Goal: Transaction & Acquisition: Purchase product/service

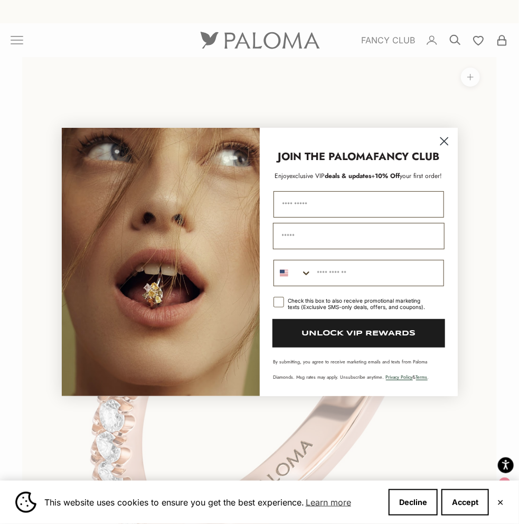
click at [449, 142] on circle "Close dialog" at bounding box center [443, 141] width 17 height 17
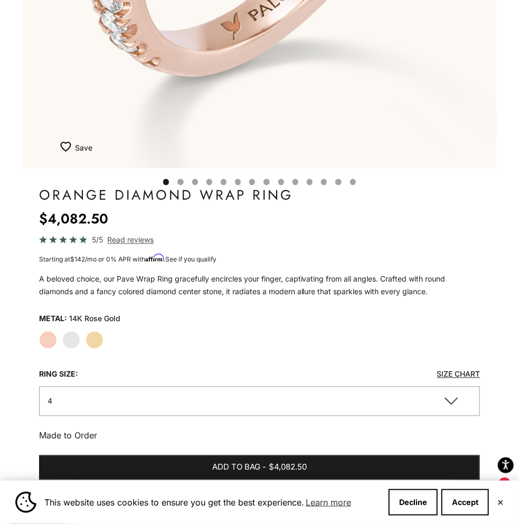
scroll to position [211, 0]
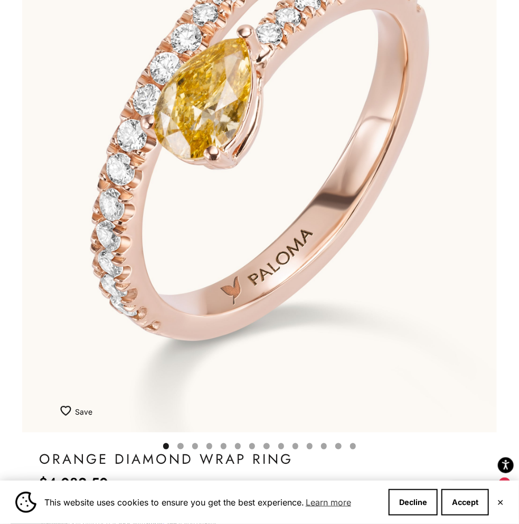
click at [181, 445] on button "Go to item 4" at bounding box center [180, 446] width 6 height 6
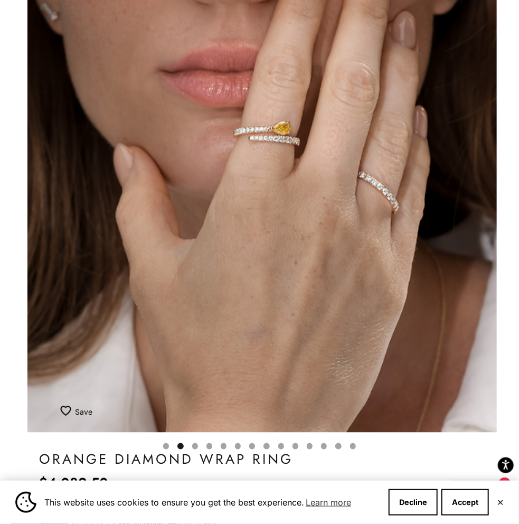
scroll to position [0, 487]
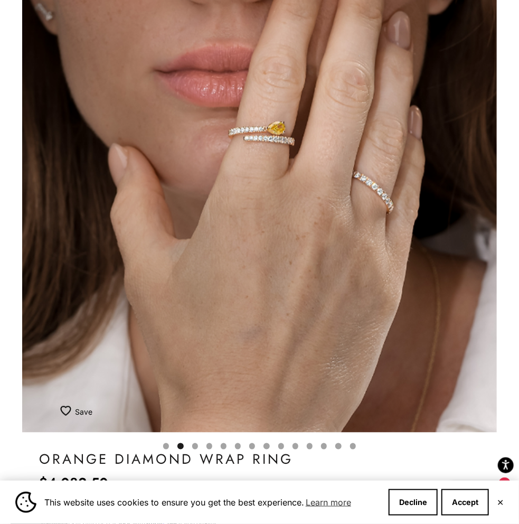
click at [195, 443] on button "Go to item 5" at bounding box center [195, 446] width 6 height 6
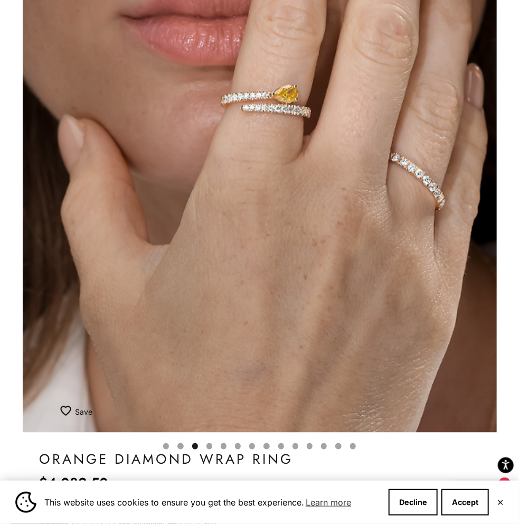
scroll to position [0, 975]
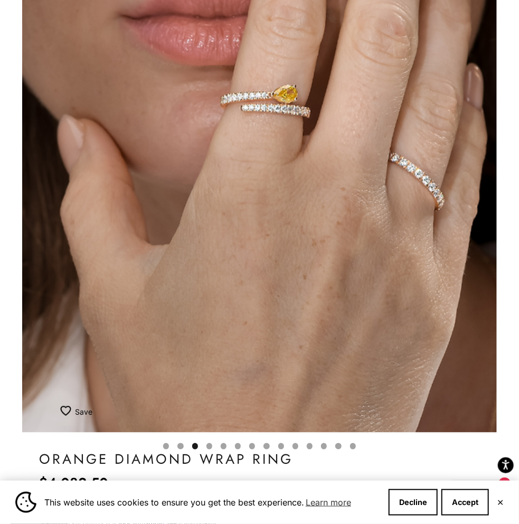
click at [209, 446] on button "Go to item 6" at bounding box center [209, 446] width 6 height 6
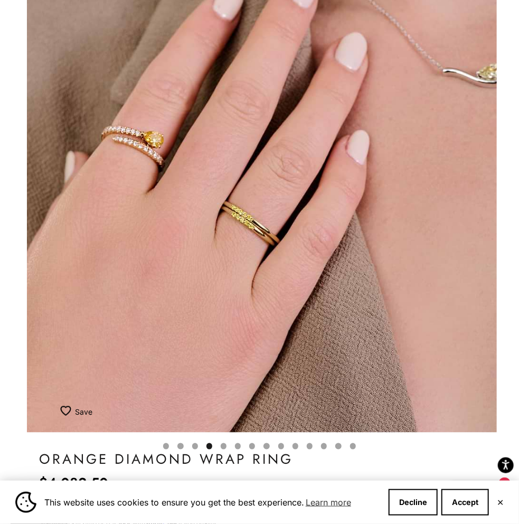
scroll to position [0, 1463]
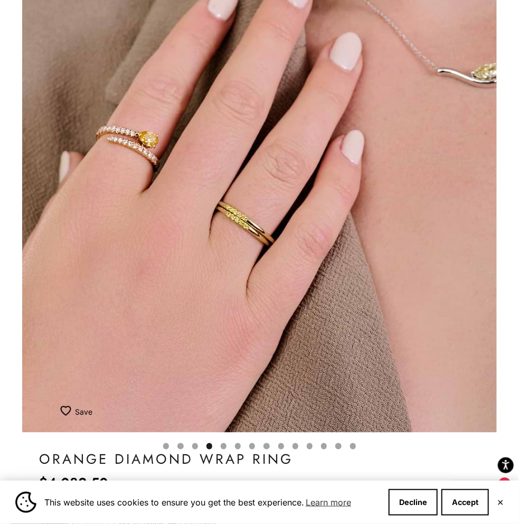
click at [223, 447] on button "Go to item 7" at bounding box center [224, 446] width 6 height 6
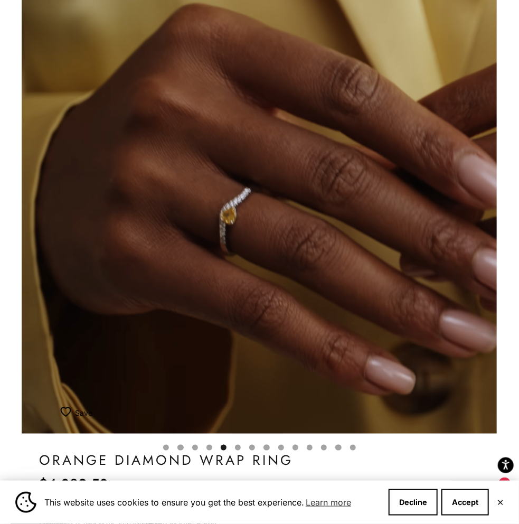
click at [237, 446] on button "Go to item 8" at bounding box center [238, 448] width 6 height 6
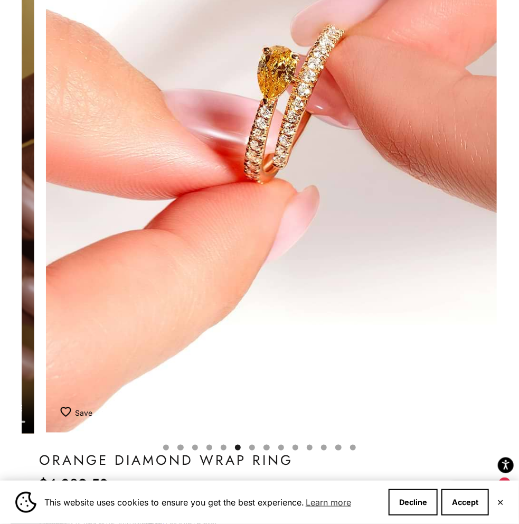
scroll to position [0, 2439]
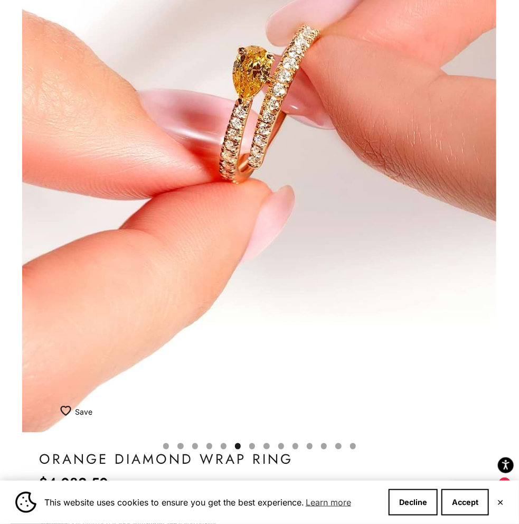
click at [227, 449] on button "Go to item 7" at bounding box center [224, 446] width 6 height 6
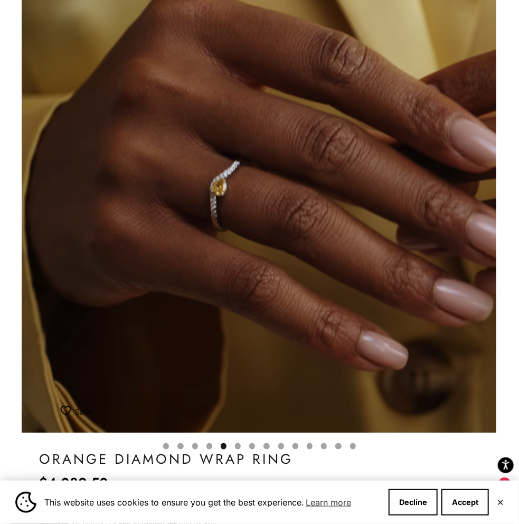
scroll to position [0, 1951]
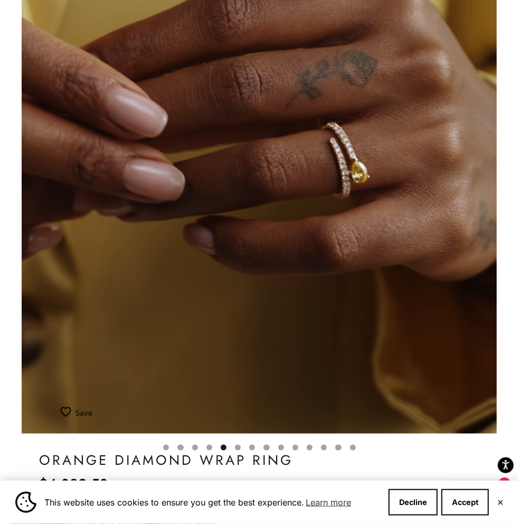
click at [236, 446] on button "Go to item 8" at bounding box center [238, 448] width 6 height 6
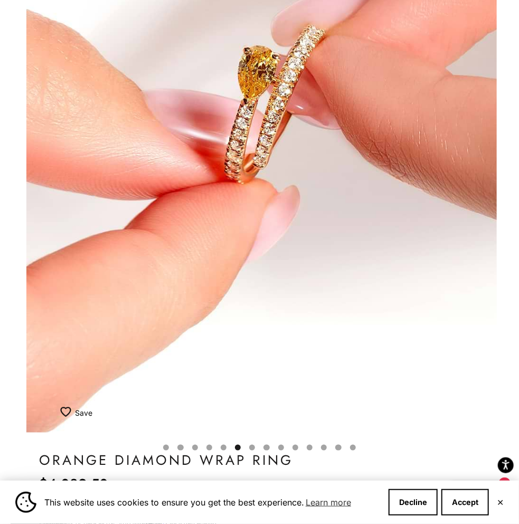
scroll to position [0, 2439]
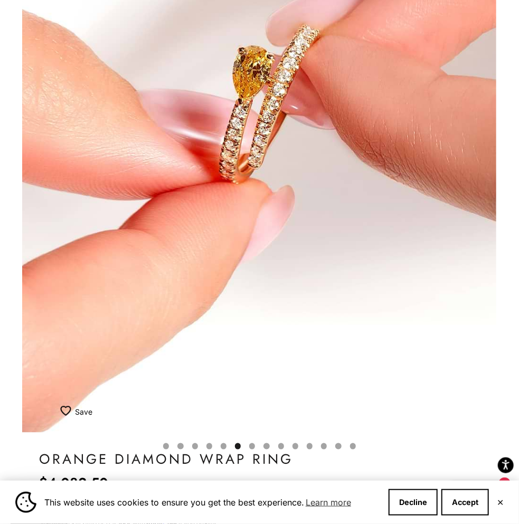
click at [255, 443] on button "Go to item 9" at bounding box center [252, 446] width 6 height 6
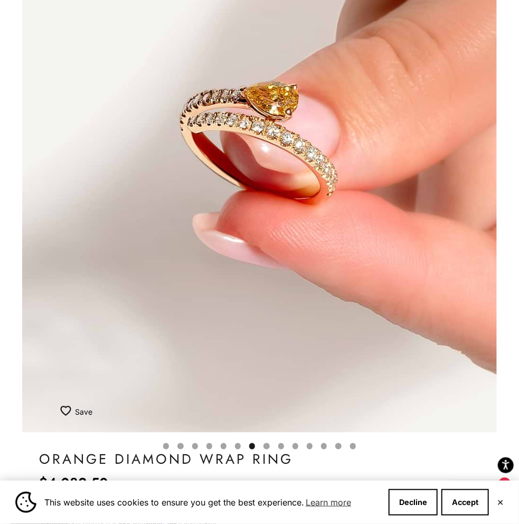
scroll to position [0, 2927]
click at [268, 443] on button "Go to item 10" at bounding box center [267, 446] width 6 height 6
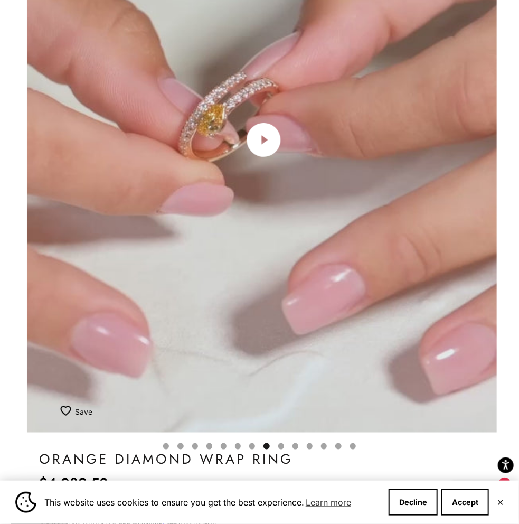
scroll to position [0, 3415]
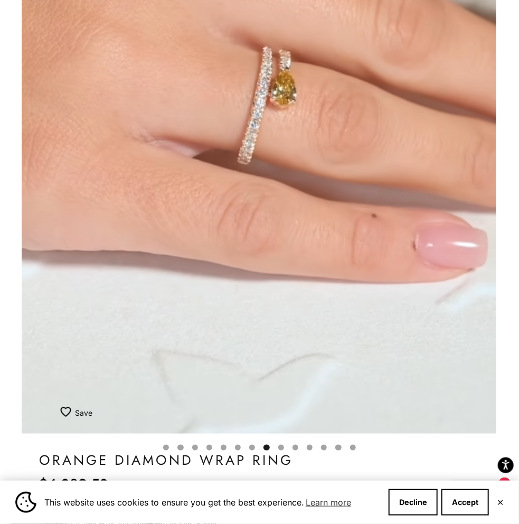
click at [283, 447] on button "Go to item 11" at bounding box center [281, 448] width 6 height 6
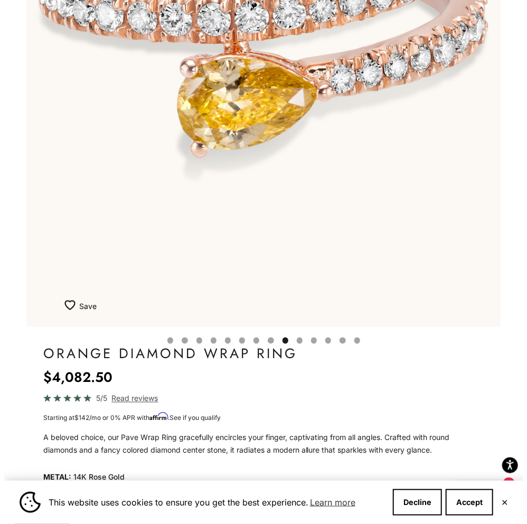
scroll to position [0, 0]
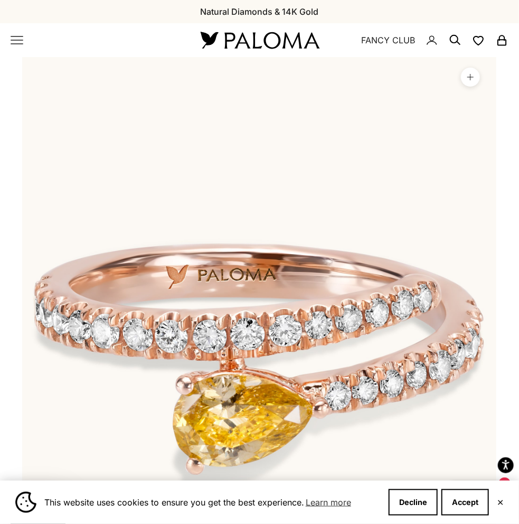
click at [17, 42] on icon "Primary navigation" at bounding box center [17, 40] width 13 height 13
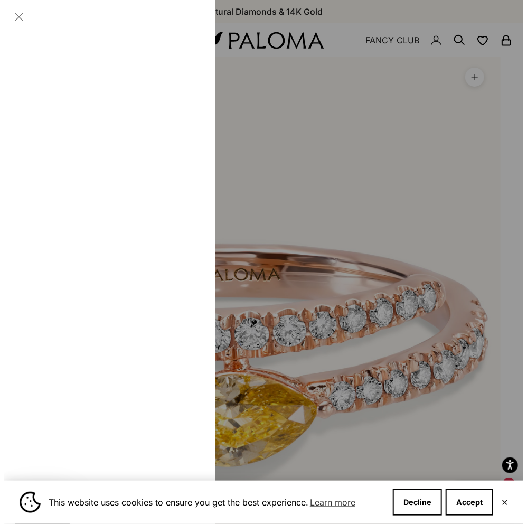
scroll to position [0, 3957]
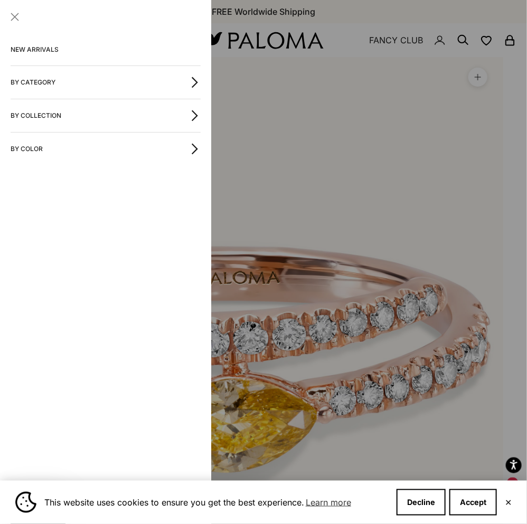
click at [48, 82] on button "By Category" at bounding box center [106, 82] width 190 height 33
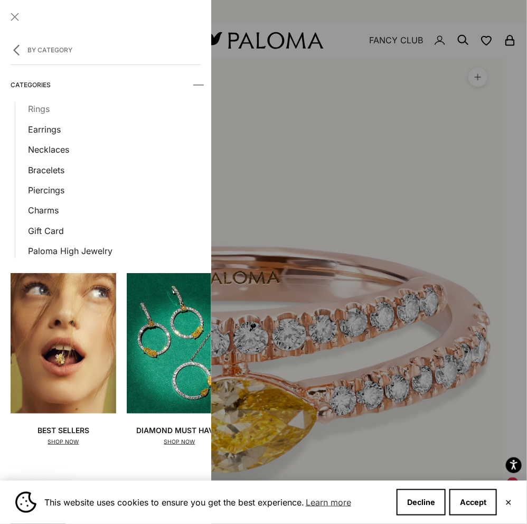
click at [41, 105] on link "Rings" at bounding box center [114, 109] width 173 height 14
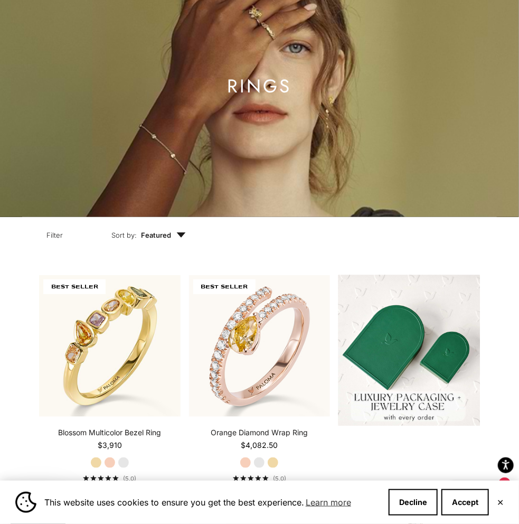
scroll to position [53, 0]
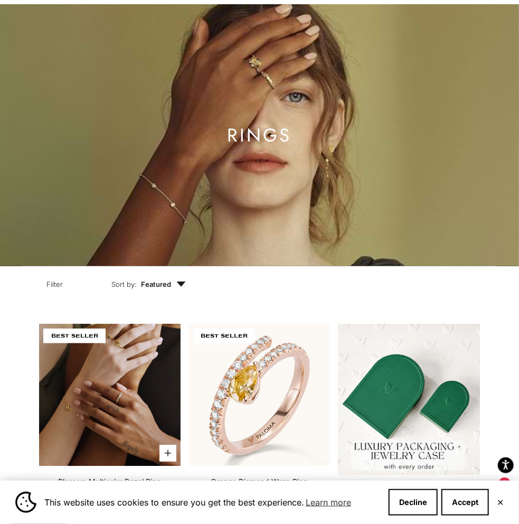
click at [108, 371] on video "#YellowGold\a#RoseGold\a#WhiteGold" at bounding box center [110, 395] width 142 height 142
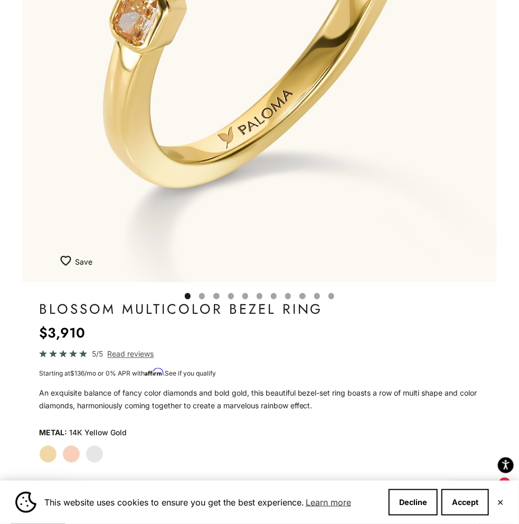
scroll to position [475, 0]
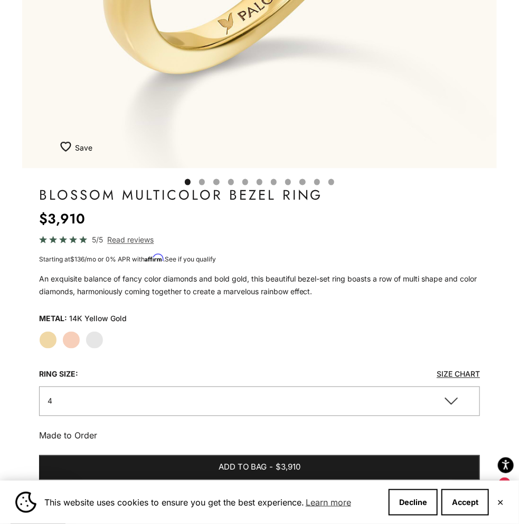
click at [100, 340] on label "White Gold" at bounding box center [95, 340] width 18 height 18
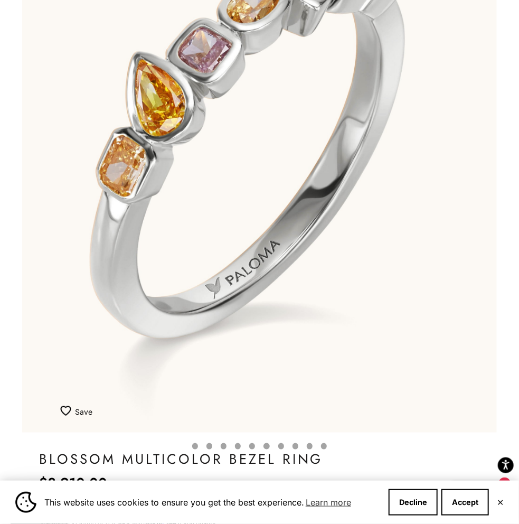
scroll to position [422, 0]
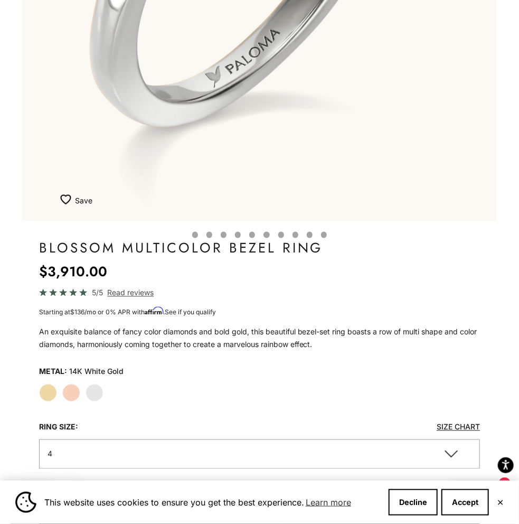
click at [68, 392] on label "Rose Gold" at bounding box center [71, 393] width 18 height 18
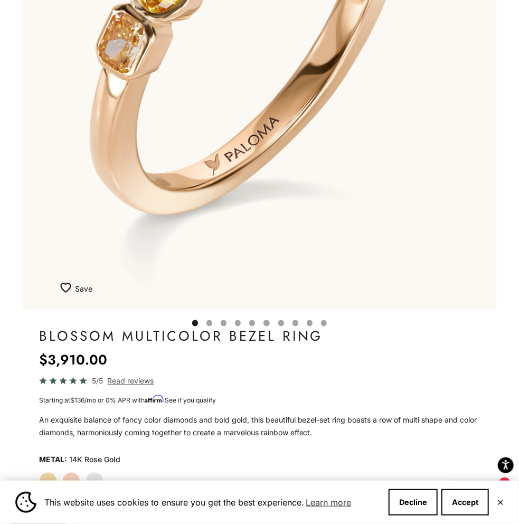
scroll to position [422, 0]
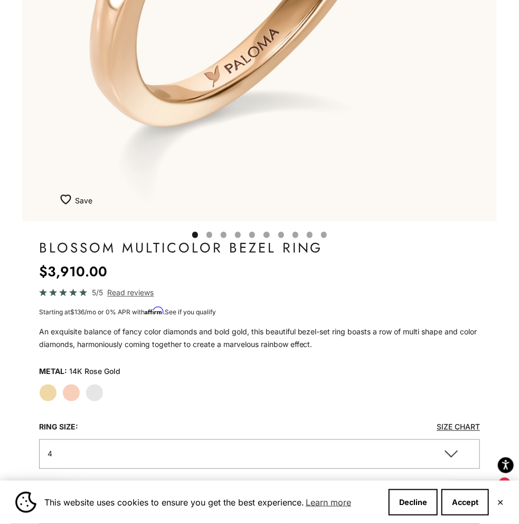
click at [48, 397] on label "Yellow Gold" at bounding box center [48, 393] width 18 height 18
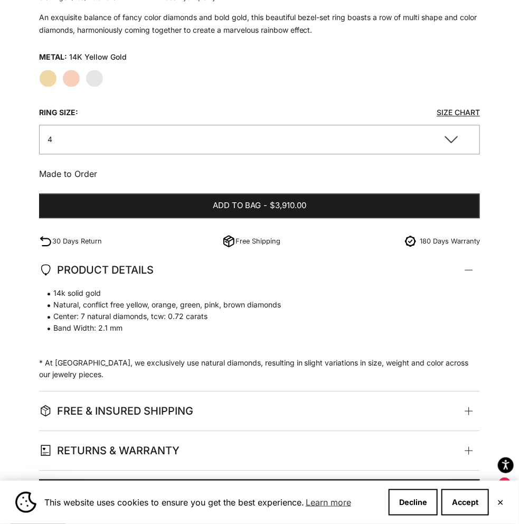
scroll to position [739, 0]
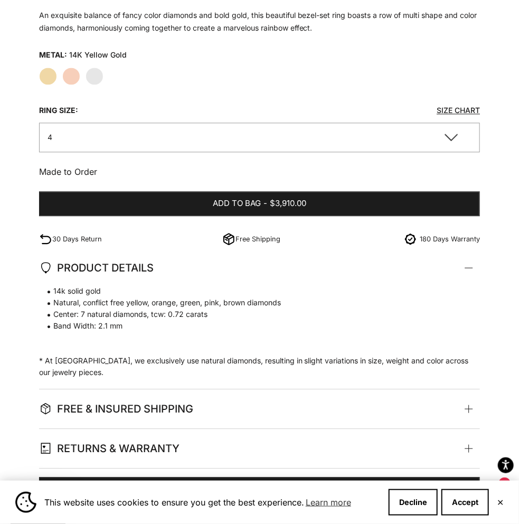
click at [454, 134] on button "4" at bounding box center [259, 137] width 441 height 29
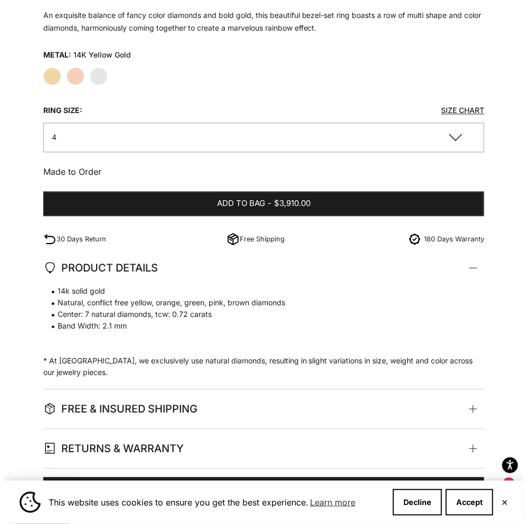
scroll to position [747, 0]
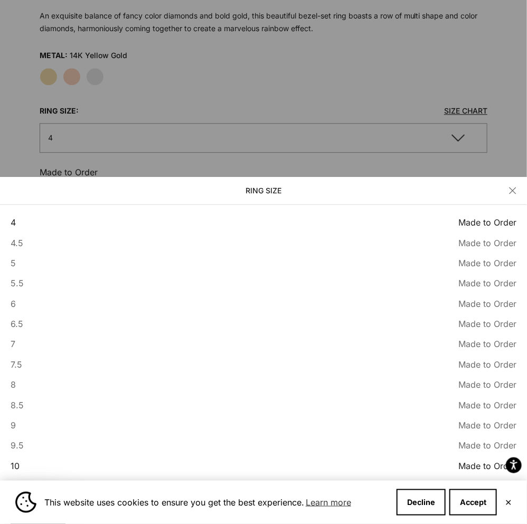
click at [20, 463] on button "10 Made to Order Sold out" at bounding box center [264, 466] width 506 height 14
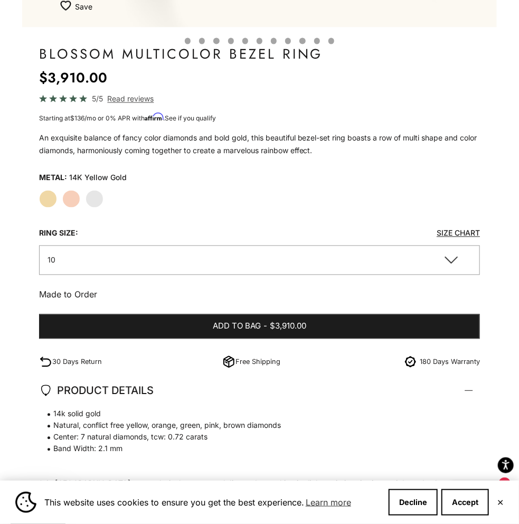
scroll to position [634, 0]
